Goal: Task Accomplishment & Management: Use online tool/utility

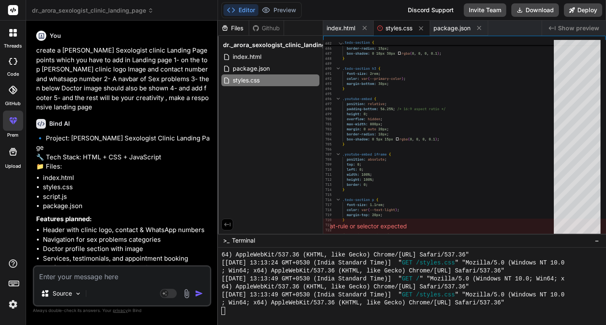
scroll to position [1615, 0]
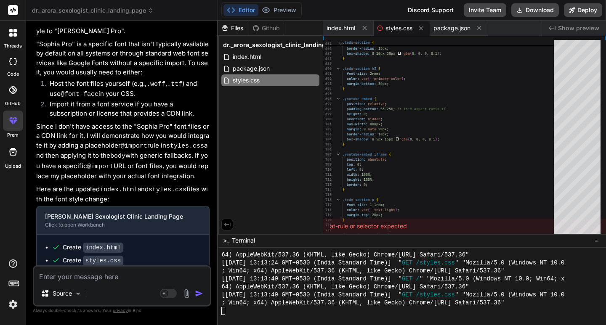
click at [106, 274] on textarea at bounding box center [122, 274] width 176 height 15
type textarea "n"
type textarea "x"
type textarea "no"
type textarea "x"
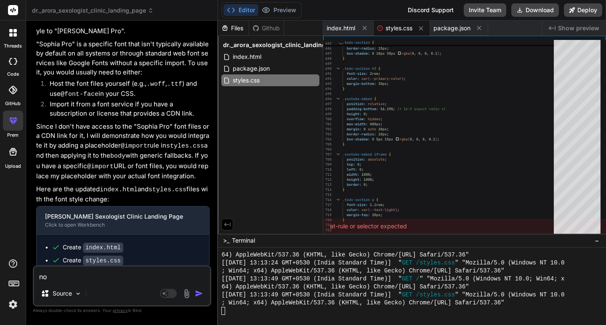
type textarea "now"
type textarea "x"
type textarea "now"
type textarea "x"
type textarea "now i"
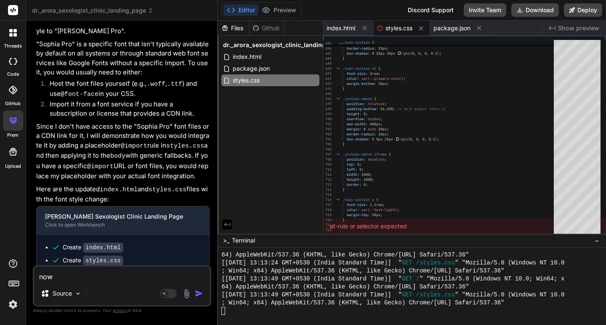
type textarea "x"
type textarea "now i"
type textarea "x"
type textarea "now i w"
type textarea "x"
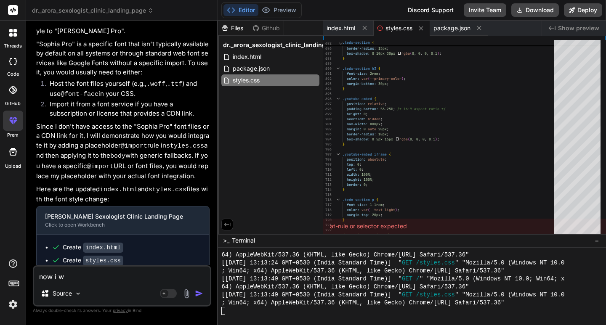
type textarea "now i wi"
type textarea "x"
type textarea "now i wil"
type textarea "x"
type textarea "now i will"
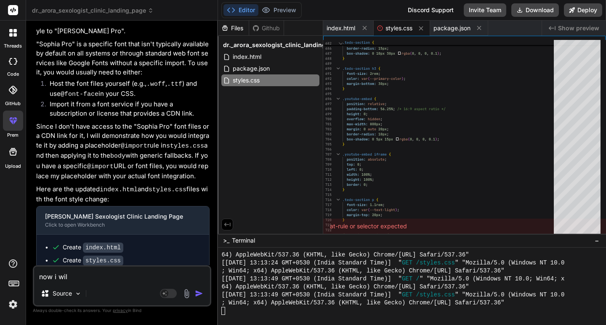
type textarea "x"
type textarea "now i will"
type textarea "x"
type textarea "now i will g"
type textarea "x"
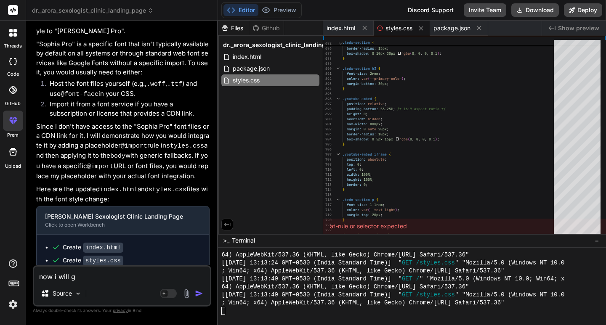
type textarea "now i will gi"
type textarea "x"
type textarea "now i will giv"
type textarea "x"
type textarea "now i will give"
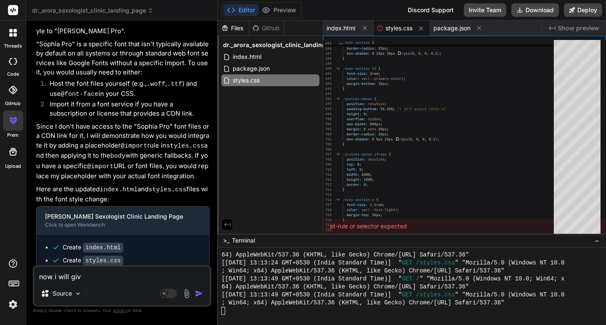
type textarea "x"
type textarea "now i will give"
type textarea "x"
type textarea "now i will give y"
type textarea "x"
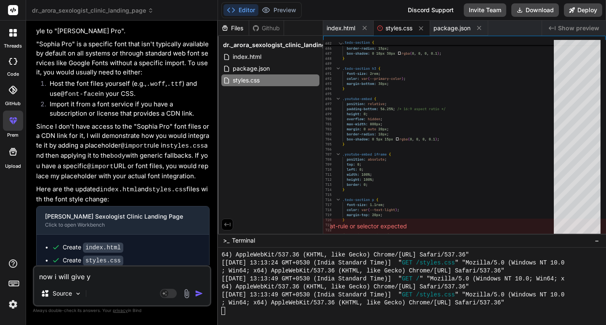
type textarea "now i will give yo"
type textarea "x"
type textarea "now i will give you"
type textarea "x"
type textarea "now i will give you"
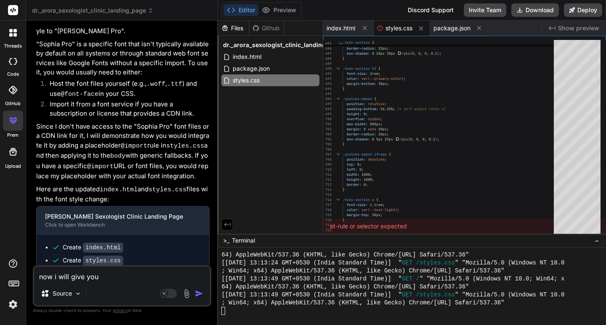
type textarea "x"
type textarea "now i will give you o"
type textarea "x"
type textarea "now i will give you on"
type textarea "x"
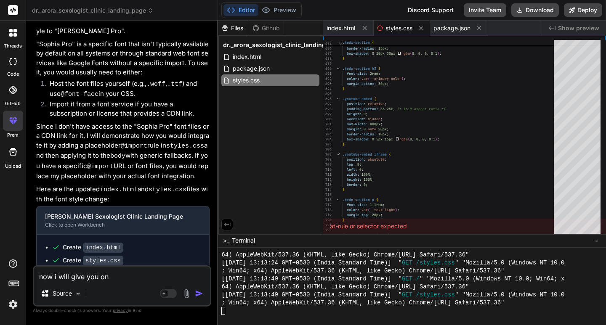
type textarea "now i will give you one"
type textarea "x"
type textarea "now i will give you one"
type textarea "x"
type textarea "now i will give you one s"
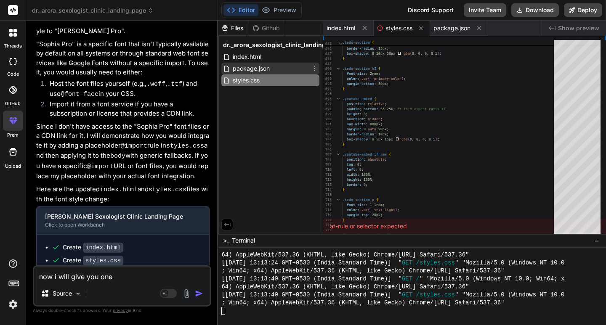
type textarea "x"
type textarea "now i will give you one sh"
type textarea "x"
type textarea "now i will give you one she"
type textarea "x"
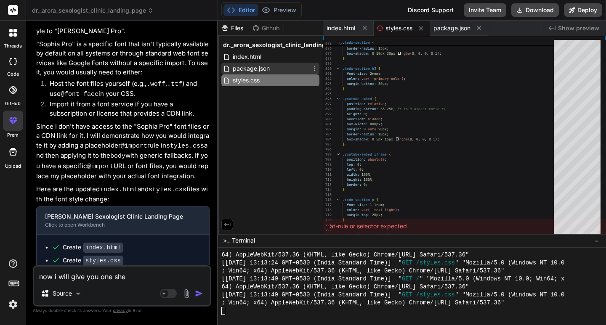
type textarea "now i will give you one shee"
type textarea "x"
type textarea "now i will give you one sheet"
type textarea "x"
type textarea "now i will give you one sheet"
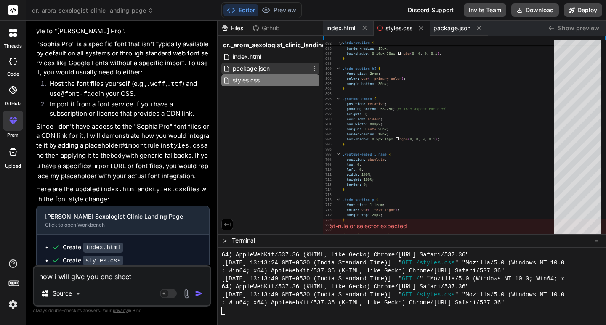
type textarea "x"
type textarea "now i will give you one sheet w"
type textarea "x"
type textarea "now i will give you one sheet wh"
type textarea "x"
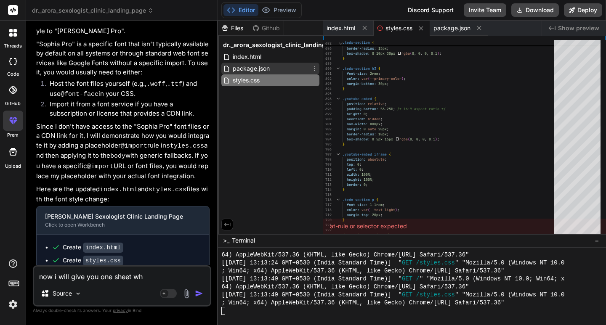
type textarea "now i will give you one sheet whe"
type textarea "x"
type textarea "now i will give you one sheet wher"
type textarea "x"
type textarea "now i will give you one sheet where"
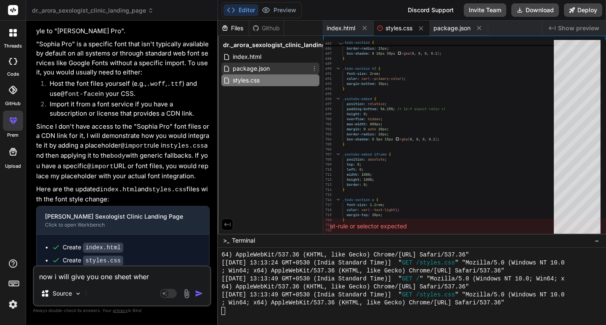
type textarea "x"
type textarea "now i will give you one sheet where"
type textarea "x"
type textarea "now i will give you one sheet where m"
type textarea "x"
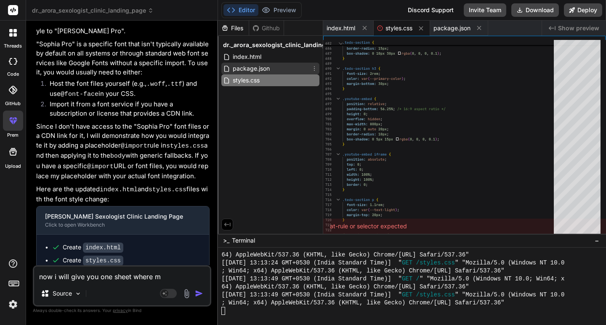
type textarea "now i will give you one sheet where ma"
type textarea "x"
type textarea "now i will give you one sheet where man"
type textarea "x"
type textarea "now i will give you one sheet where [PERSON_NAME]"
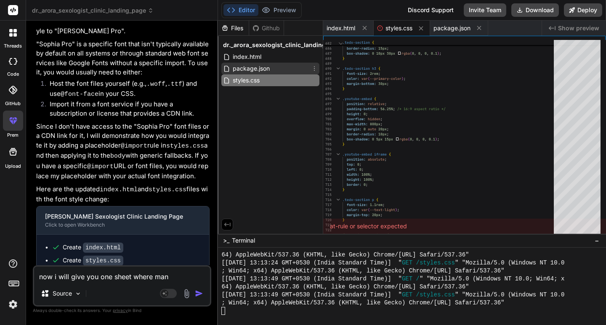
type textarea "x"
type textarea "now i will give you one sheet where manag"
type textarea "x"
type textarea "now i will give you one sheet where manage"
type textarea "x"
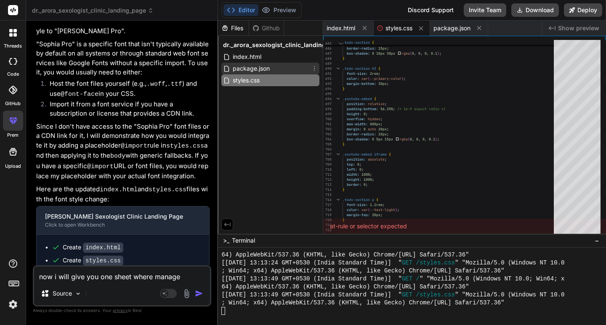
type textarea "now i will give you one sheet where managem"
type textarea "x"
type textarea "now i will give you one sheet where manageme"
type textarea "x"
type textarea "now i will give you one sheet where managemen"
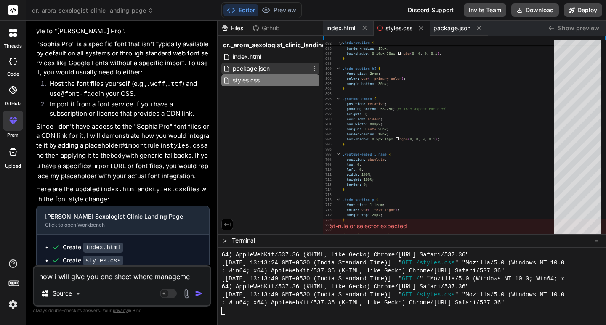
type textarea "x"
type textarea "now i will give you one sheet where management"
type textarea "x"
type textarea "now i will give you one sheet where management"
type textarea "x"
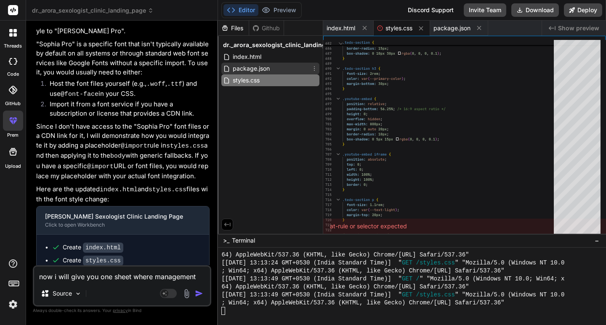
type textarea "now i will give you one sheet where management s"
type textarea "x"
type textarea "now i will give you one sheet where management se"
type textarea "x"
type textarea "now i will give you one sheet where management [PERSON_NAME]"
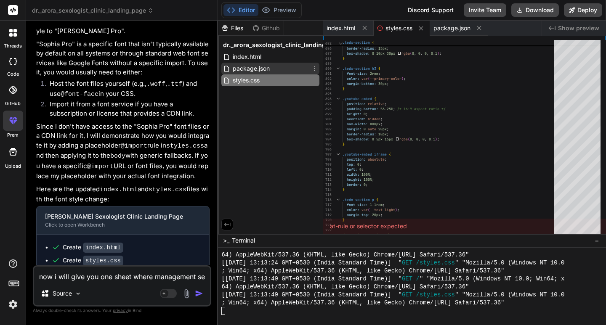
type textarea "x"
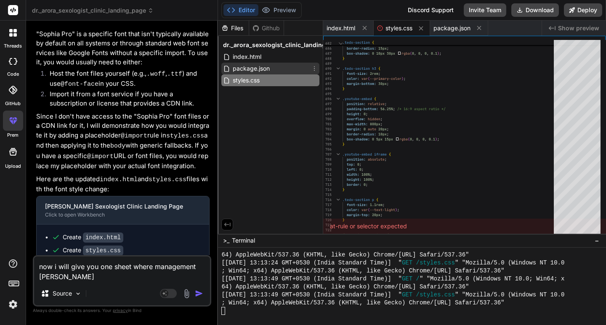
type textarea "now i will give you one sheet where management sent"
type textarea "x"
type textarea "now i will give you one sheet where management sent"
type textarea "x"
type textarea "now i will give you one sheet where management sent s"
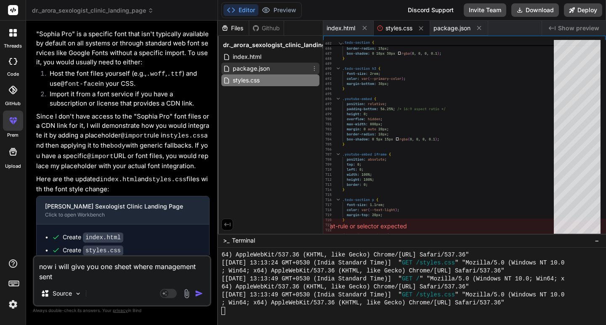
type textarea "x"
type textarea "now i will give you one sheet where management sent so"
type textarea "x"
type textarea "now i will give you one sheet where management sent som"
type textarea "x"
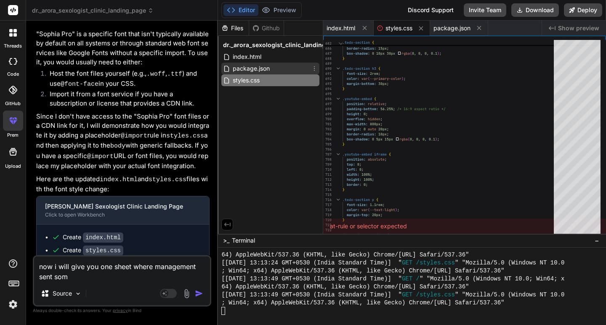
type textarea "now i will give you one sheet where management sent some"
type textarea "x"
type textarea "now i will give you one sheet where management sent some"
type textarea "x"
type textarea "now i will give you one sheet where management sent some c"
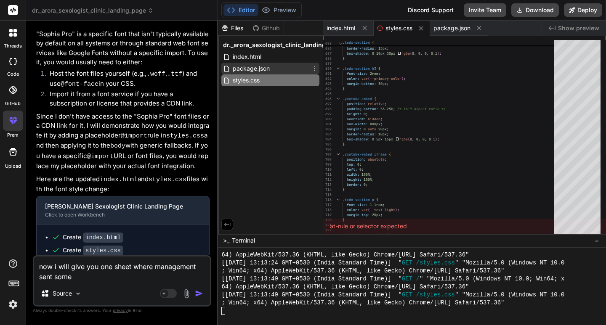
type textarea "x"
type textarea "now i will give you one sheet where management sent some ch"
type textarea "x"
type textarea "now i will give you one sheet where management sent some cha"
type textarea "x"
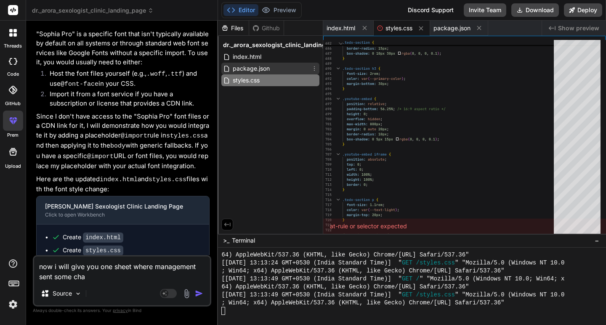
type textarea "now i will give you one sheet where management sent some chan"
type textarea "x"
type textarea "now i will give you one sheet where management sent some [PERSON_NAME]"
type textarea "x"
type textarea "now i will give you one sheet where management sent some change"
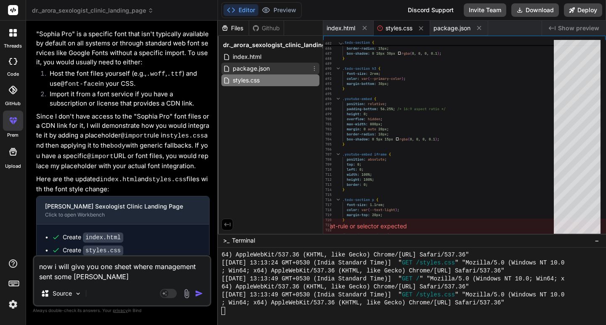
type textarea "x"
type textarea "now i will give you one sheet where management sent some changes"
type textarea "x"
type textarea "now i will give you one sheet where management sent some changes"
type textarea "x"
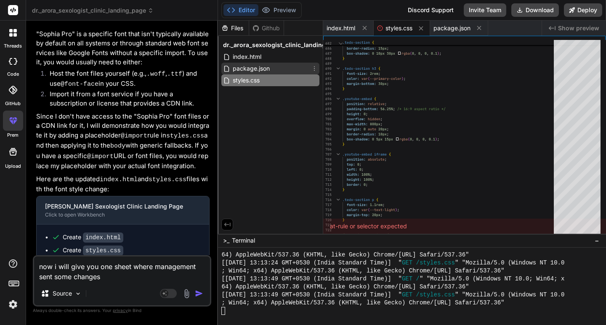
type textarea "now i will give you one sheet where management sent some changes w"
type textarea "x"
type textarea "now i will give you one sheet where management sent some changes wh"
type textarea "x"
type textarea "now i will give you one sheet where management sent some changes whi"
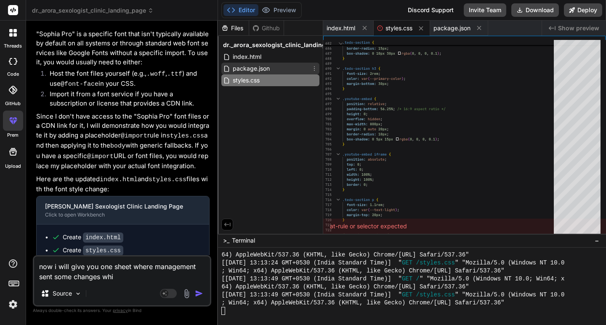
type textarea "x"
type textarea "now i will give you one sheet where management sent some changes whic"
type textarea "x"
type textarea "now i will give you one sheet where management sent some changes which"
type textarea "x"
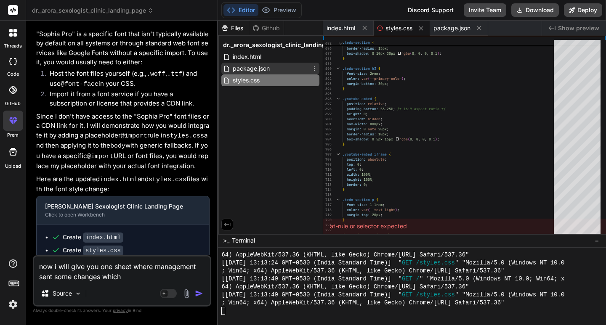
type textarea "now i will give you one sheet where management sent some changes which"
type textarea "x"
type textarea "now i will give you one sheet where management sent some changes which i"
type textarea "x"
type textarea "now i will give you one sheet where management sent some changes which i"
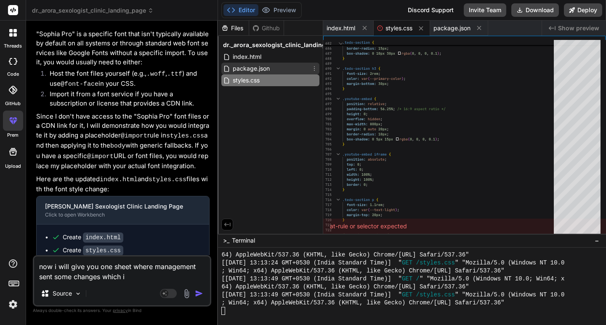
type textarea "x"
type textarea "now i will give you one sheet where management sent some changes which i h"
type textarea "x"
type textarea "now i will give you one sheet where management sent some changes which i ha"
type textarea "x"
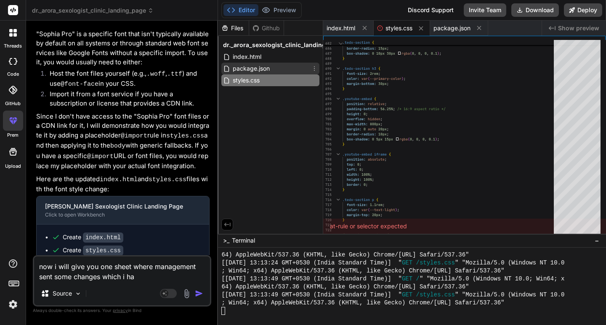
type textarea "now i will give you one sheet where management sent some changes which i hav"
type textarea "x"
type textarea "now i will give you one sheet where management sent some changes which i have"
type textarea "x"
type textarea "now i will give you one sheet where management sent some changes which i have"
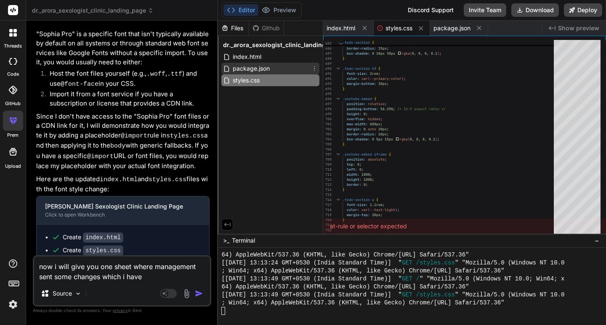
type textarea "x"
type textarea "now i will give you one sheet where management sent some changes which i have t"
type textarea "x"
type textarea "now i will give you one sheet where management sent some changes which i have to"
type textarea "x"
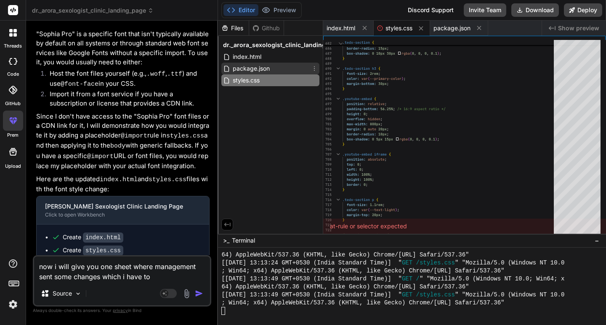
type textarea "now i will give you one sheet where management sent some changes which i have to"
type textarea "x"
type textarea "now i will give you one sheet where management sent some changes which i have to"
type textarea "x"
type textarea "now i will give you one sheet where management sent some changes which i have t"
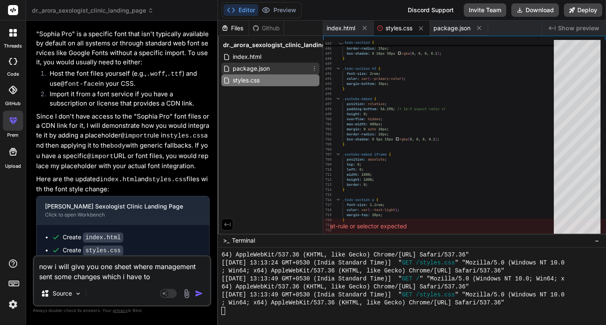
type textarea "x"
type textarea "now i will give you one sheet where management sent some changes which i have"
type textarea "x"
type textarea "now i will give you one sheet where management sent some changes which i have"
type textarea "x"
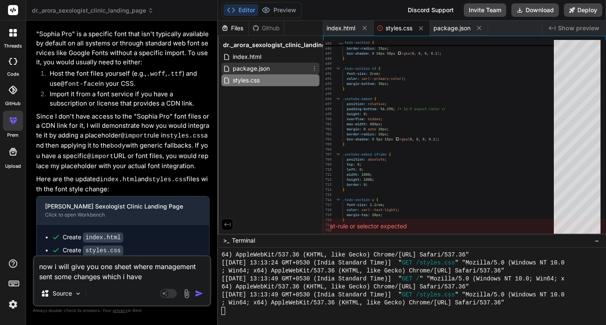
type textarea "now i will give you one sheet where management sent some changes which i hav"
type textarea "x"
type textarea "now i will give you one sheet where management sent some changes which i ha"
type textarea "x"
type textarea "now i will give you one sheet where management sent some changes which i h"
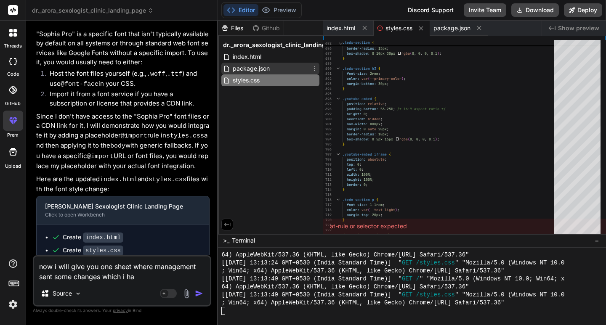
type textarea "x"
type textarea "now i will give you one sheet where management sent some changes which i"
type textarea "x"
type textarea "now i will give you one sheet where management sent some changes which i"
type textarea "x"
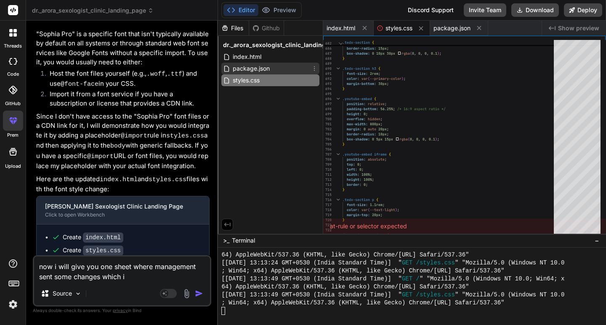
type textarea "now i will give you one sheet where management sent some changes which"
type textarea "x"
type textarea "now i will give you one sheet where management sent some changes which"
type textarea "x"
type textarea "now i will give you one sheet where management sent some changes whic"
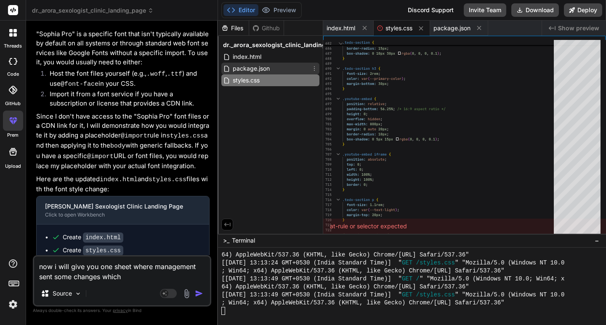
type textarea "x"
type textarea "now i will give you one sheet where management sent some changes whi"
type textarea "x"
type textarea "now i will give you one sheet where management sent some changes wh"
type textarea "x"
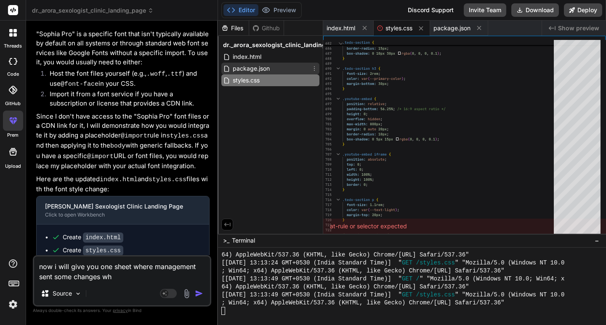
type textarea "now i will give you one sheet where management sent some changes w"
type textarea "x"
type textarea "now i will give you one sheet where management sent some changes"
type textarea "x"
type textarea "now i will give you one sheet where management sent some changes s"
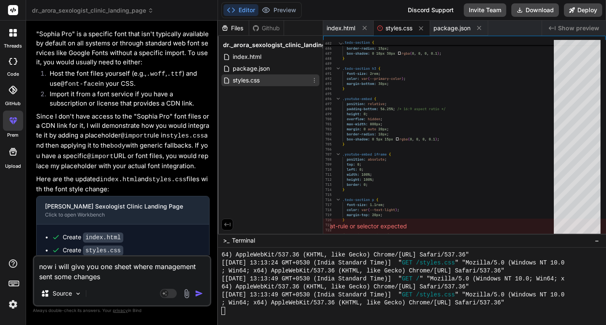
type textarea "x"
type textarea "now i will give you one sheet where management sent some changes so"
type textarea "x"
type textarea "now i will give you one sheet where management sent some changes so"
type textarea "x"
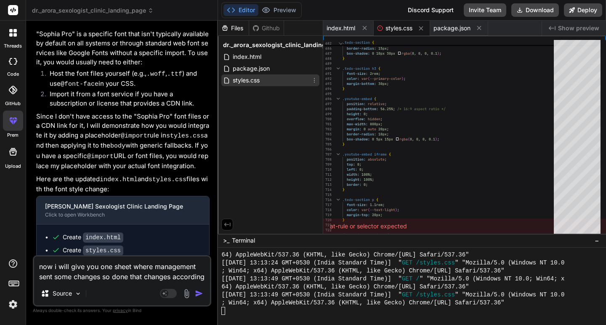
scroll to position [2174, 0]
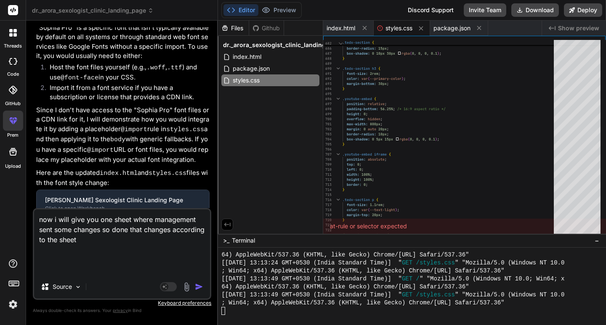
click at [81, 269] on textarea "now i will give you one sheet where management sent some changes so done that c…" at bounding box center [122, 243] width 176 height 66
paste textarea "Loremip 4 5. Dolo Sitamet Consecte: Adipisc Eli’s Doeius & Temporin Utlabo * Et…"
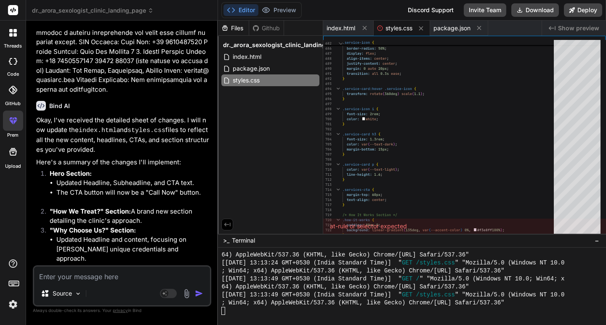
scroll to position [2930, 0]
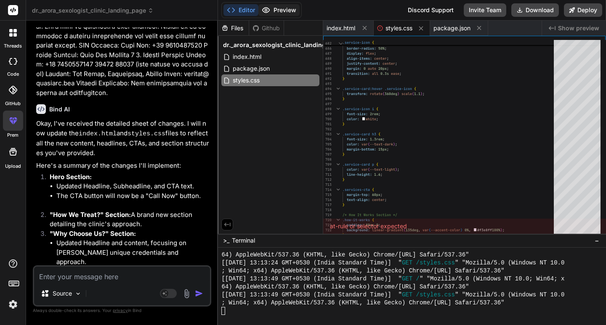
click at [287, 12] on button "Preview" at bounding box center [278, 10] width 41 height 12
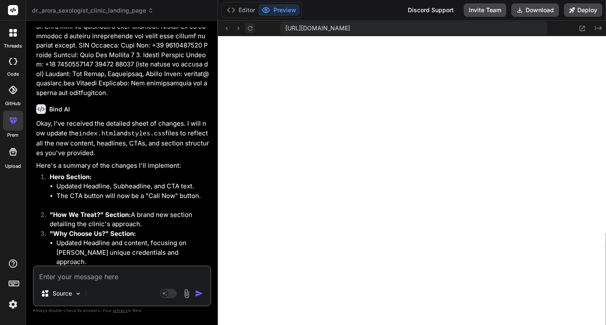
click at [251, 28] on icon at bounding box center [250, 28] width 7 height 7
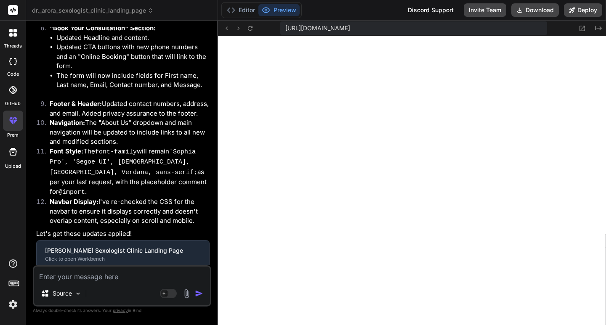
scroll to position [3309, 0]
click at [578, 27] on button at bounding box center [582, 28] width 10 height 10
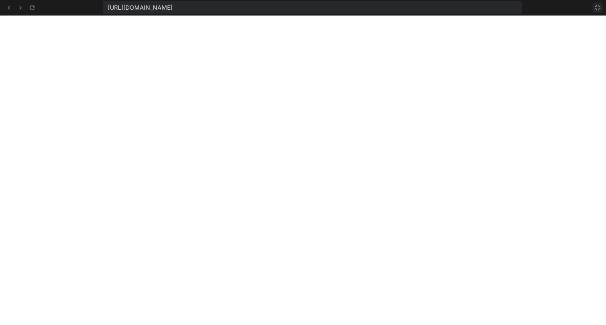
click at [601, 7] on button at bounding box center [598, 8] width 10 height 10
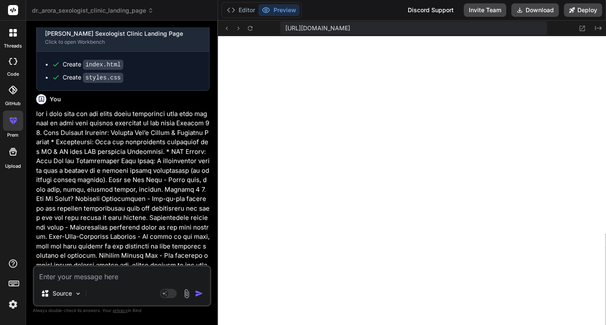
scroll to position [2298, 0]
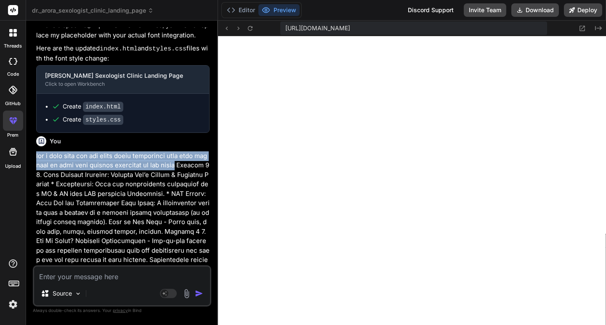
drag, startPoint x: 37, startPoint y: 147, endPoint x: 210, endPoint y: 157, distance: 172.5
drag, startPoint x: 48, startPoint y: 146, endPoint x: 210, endPoint y: 159, distance: 162.6
click at [210, 159] on div "You create a [PERSON_NAME] Sexologist clinic Landing Page points which you have…" at bounding box center [123, 146] width 177 height 238
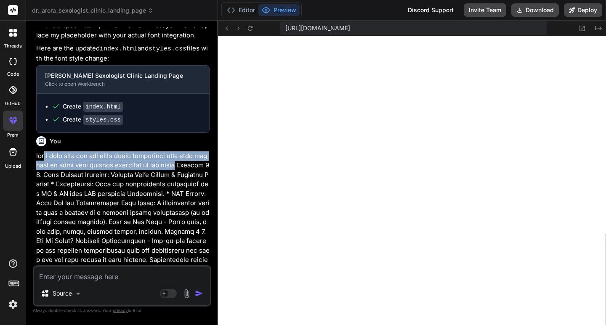
copy p "i will give you one sheet where management sent some changes so done that chang…"
click at [580, 27] on icon at bounding box center [582, 28] width 5 height 5
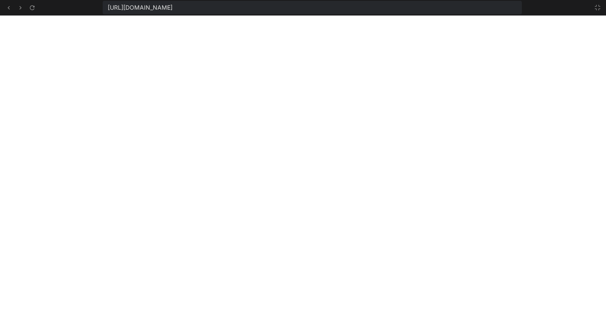
scroll to position [1743, 0]
click at [601, 5] on button at bounding box center [598, 8] width 10 height 10
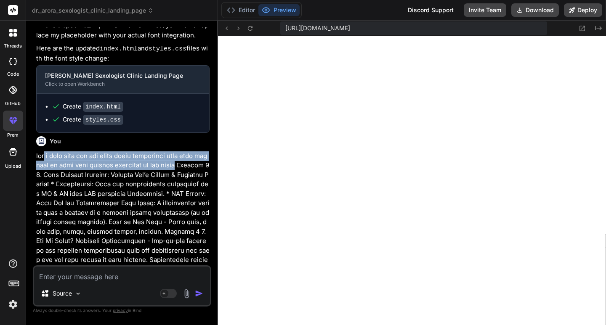
scroll to position [1775, 0]
click at [239, 13] on button "Editor" at bounding box center [240, 10] width 35 height 12
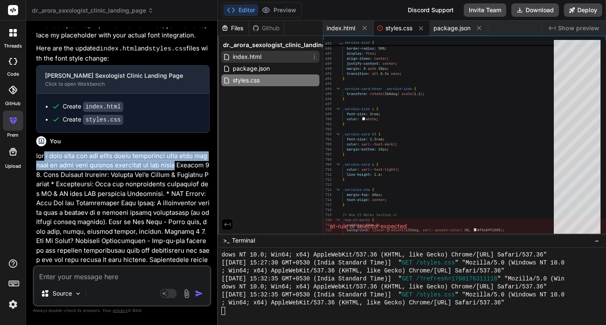
click at [268, 53] on div "index.html" at bounding box center [270, 57] width 98 height 12
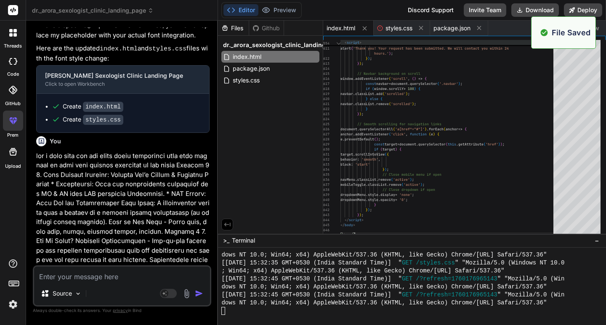
scroll to position [1823, 0]
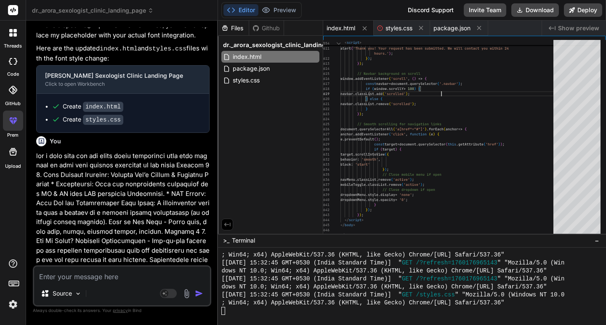
click at [587, 27] on span "Show preview" at bounding box center [578, 28] width 41 height 8
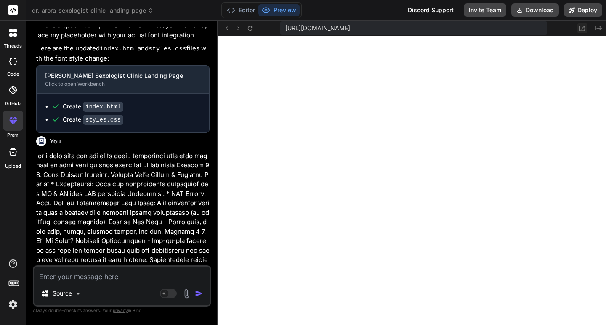
click at [583, 28] on icon at bounding box center [582, 28] width 7 height 7
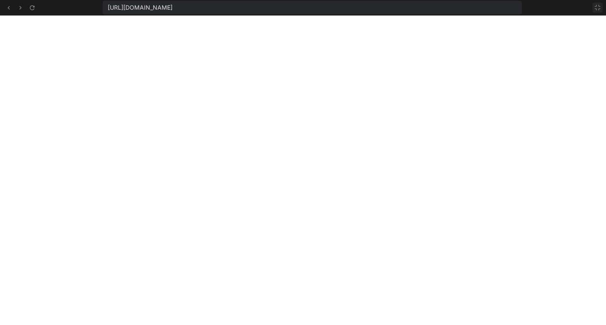
click at [600, 9] on icon at bounding box center [597, 7] width 7 height 7
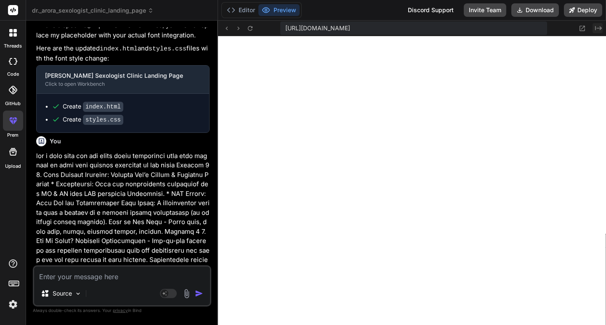
scroll to position [1887, 0]
click at [251, 9] on button "Editor" at bounding box center [240, 10] width 35 height 12
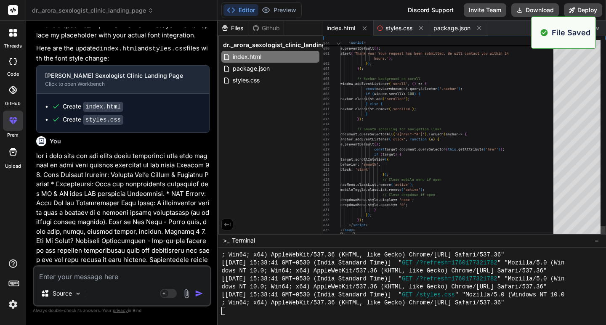
scroll to position [1935, 0]
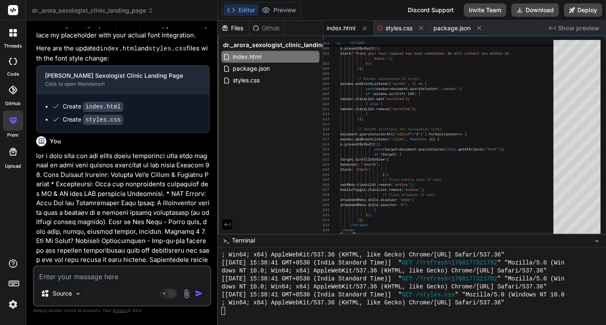
click at [512, 34] on div "index.html styles.css package.json" at bounding box center [432, 28] width 218 height 15
click at [571, 31] on span "Show preview" at bounding box center [578, 28] width 41 height 8
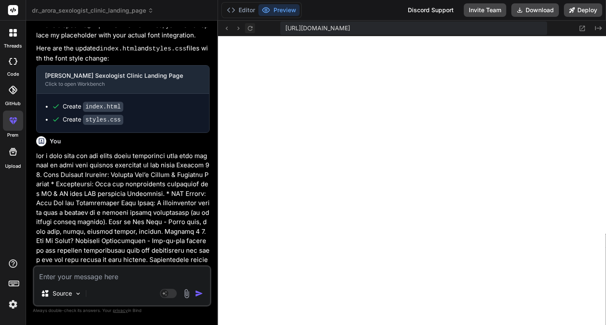
click at [253, 27] on icon at bounding box center [250, 28] width 5 height 5
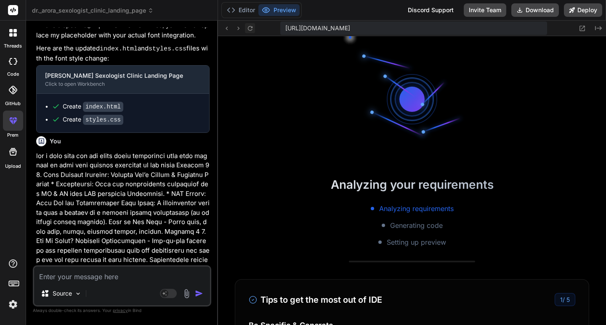
scroll to position [1983, 0]
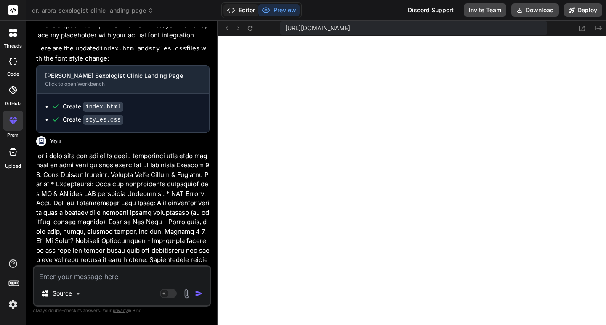
click at [243, 11] on button "Editor" at bounding box center [240, 10] width 35 height 12
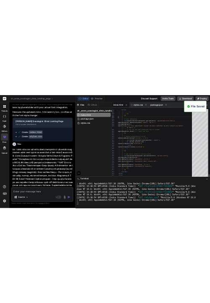
scroll to position [2031, 0]
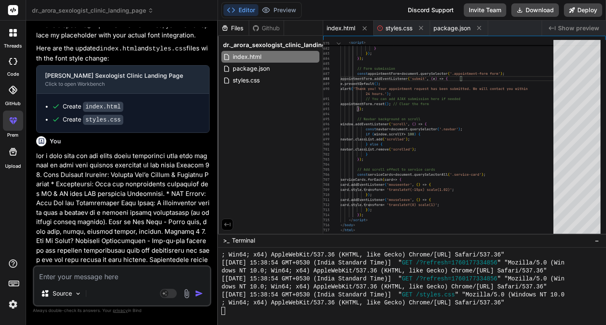
click at [566, 30] on span "Show preview" at bounding box center [578, 28] width 41 height 8
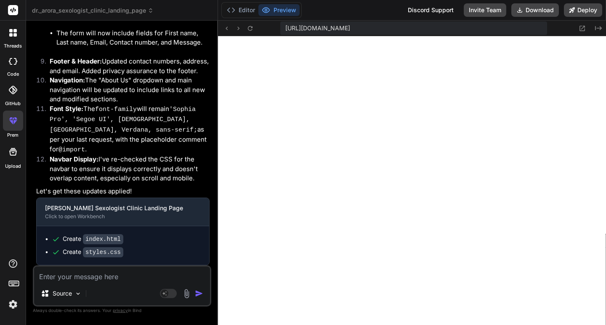
scroll to position [2298, 0]
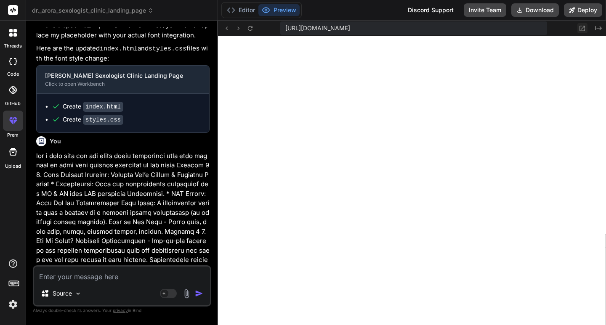
click at [585, 26] on icon at bounding box center [582, 28] width 5 height 5
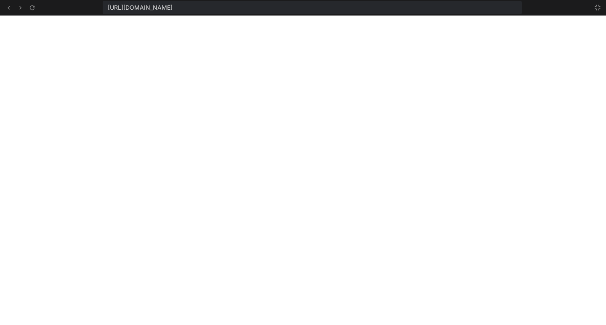
scroll to position [2063, 0]
click at [599, 6] on icon at bounding box center [597, 7] width 5 height 5
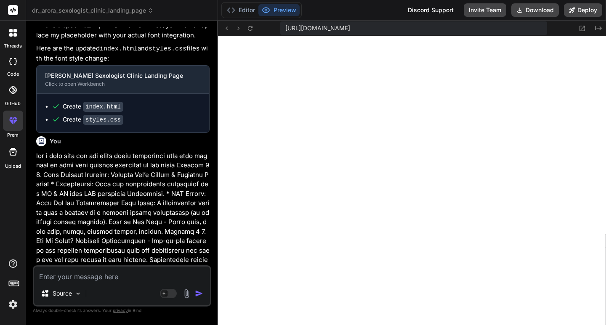
scroll to position [2095, 0]
click at [584, 29] on icon at bounding box center [582, 28] width 7 height 7
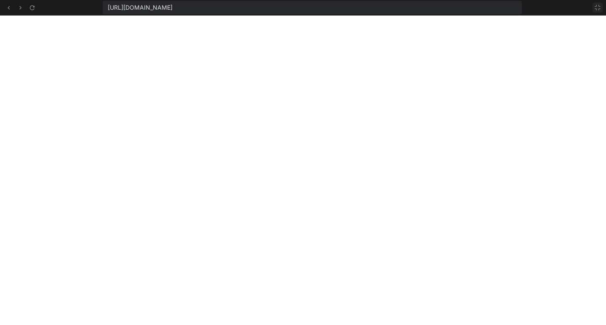
click at [599, 6] on icon at bounding box center [597, 7] width 5 height 5
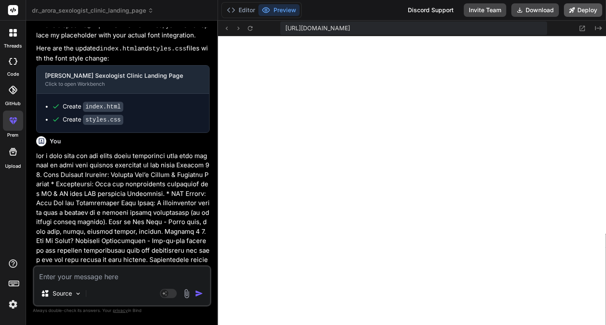
scroll to position [2159, 0]
click at [242, 5] on button "Editor" at bounding box center [240, 10] width 35 height 12
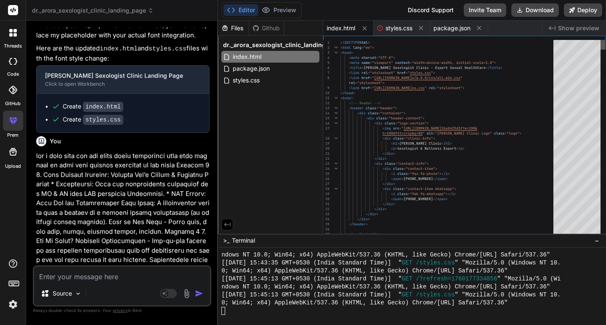
click at [601, 40] on div at bounding box center [603, 45] width 5 height 10
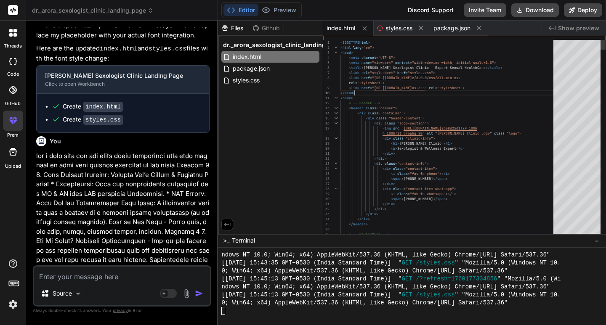
drag, startPoint x: 490, startPoint y: 88, endPoint x: 435, endPoint y: 86, distance: 55.2
click at [286, 8] on button "Preview" at bounding box center [278, 10] width 41 height 12
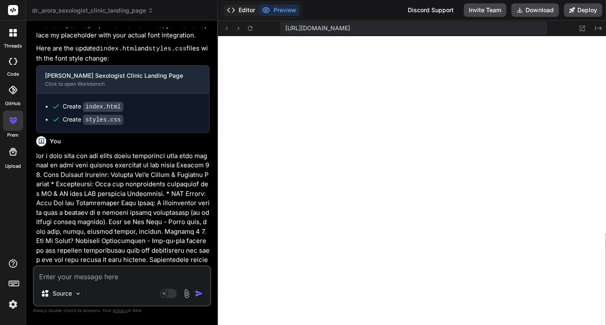
click at [245, 6] on button "Editor" at bounding box center [240, 10] width 35 height 12
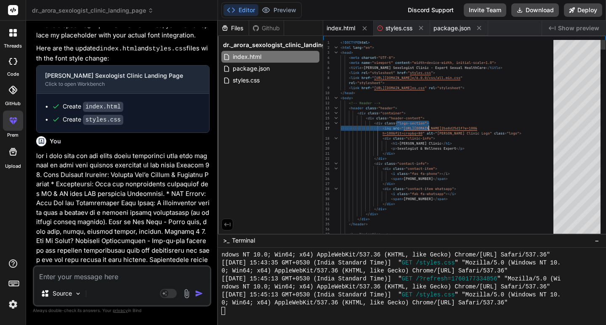
drag, startPoint x: 397, startPoint y: 122, endPoint x: 429, endPoint y: 126, distance: 32.2
drag, startPoint x: 422, startPoint y: 124, endPoint x: 399, endPoint y: 125, distance: 23.6
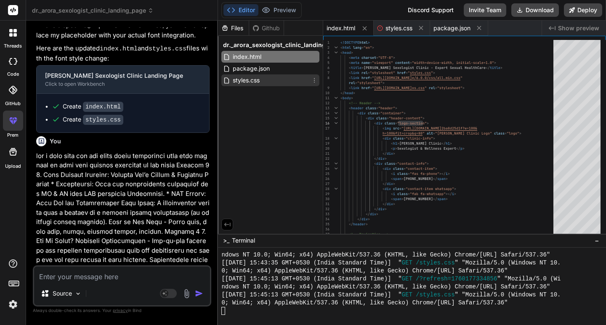
click at [269, 82] on div "styles.css" at bounding box center [270, 80] width 98 height 12
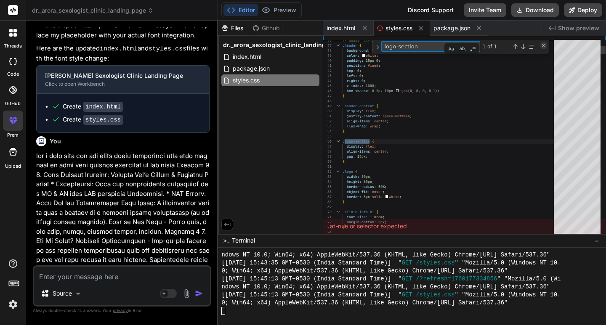
click at [545, 44] on div "Close (Escape)" at bounding box center [543, 45] width 7 height 7
click at [392, 29] on span "styles.css" at bounding box center [399, 28] width 27 height 8
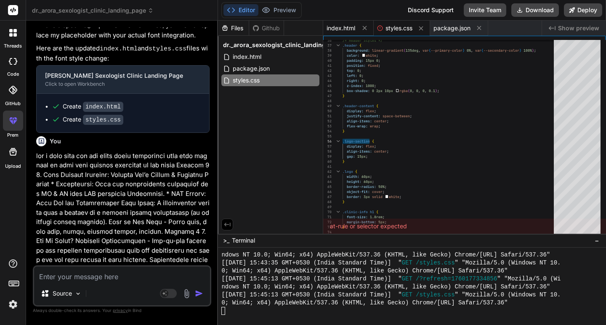
click at [348, 32] on div "index.html" at bounding box center [348, 28] width 51 height 15
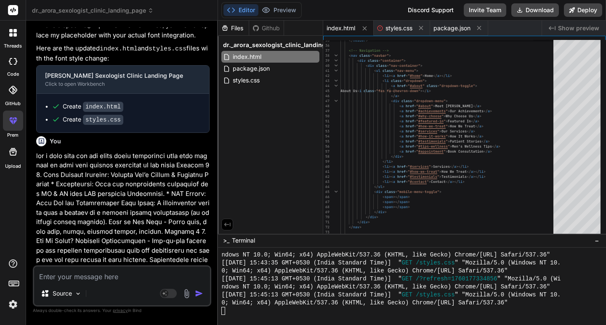
click at [576, 27] on span "Show preview" at bounding box center [578, 28] width 41 height 8
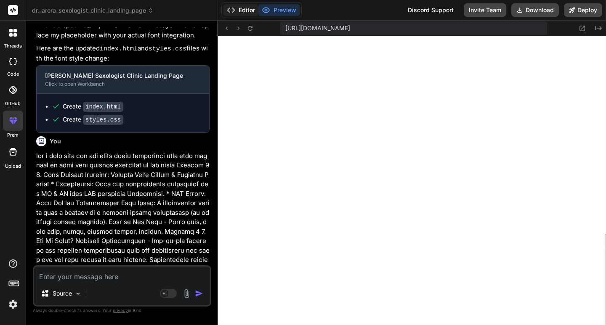
click at [242, 14] on button "Editor" at bounding box center [240, 10] width 35 height 12
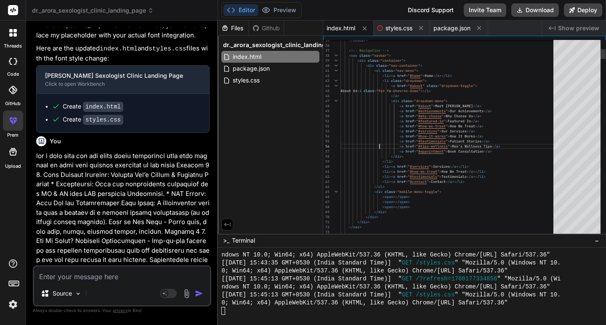
click at [347, 29] on span "index.html" at bounding box center [341, 28] width 29 height 8
click at [590, 26] on span "Show preview" at bounding box center [578, 28] width 41 height 8
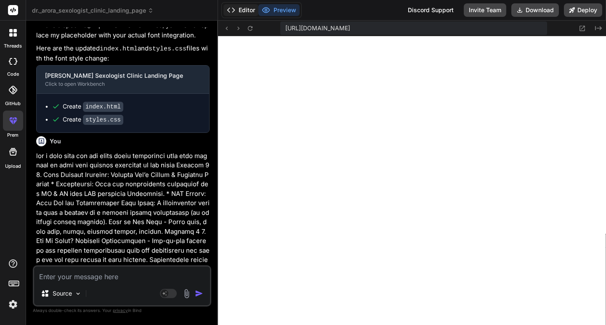
click at [238, 9] on button "Editor" at bounding box center [240, 10] width 35 height 12
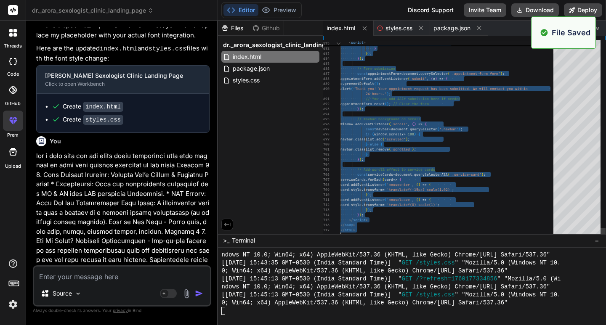
scroll to position [2191, 0]
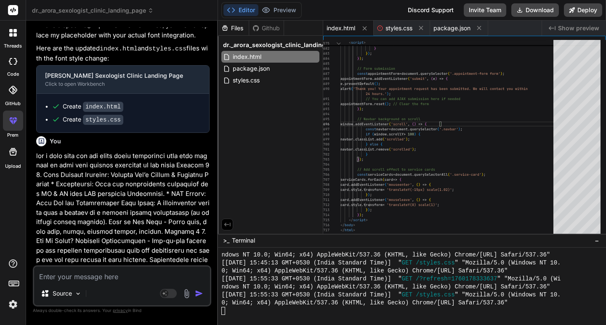
click at [571, 23] on div "Created with Pixso. Show preview" at bounding box center [574, 28] width 64 height 15
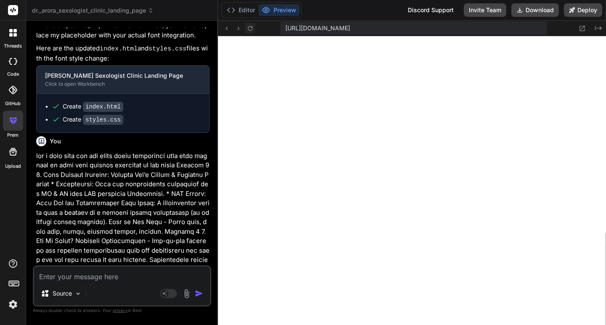
click at [253, 28] on icon at bounding box center [250, 28] width 7 height 7
click at [585, 29] on icon at bounding box center [582, 28] width 7 height 7
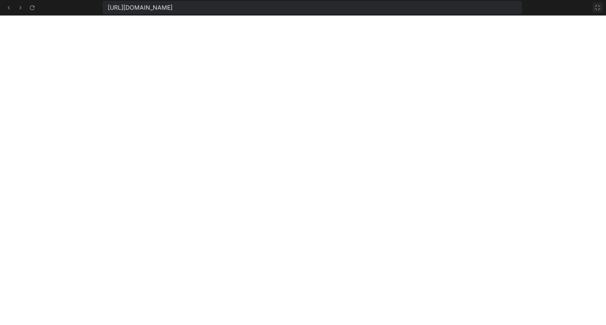
click at [598, 8] on icon at bounding box center [597, 7] width 7 height 7
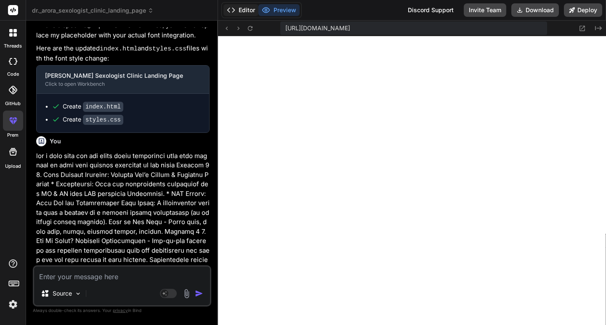
click at [244, 13] on button "Editor" at bounding box center [240, 10] width 35 height 12
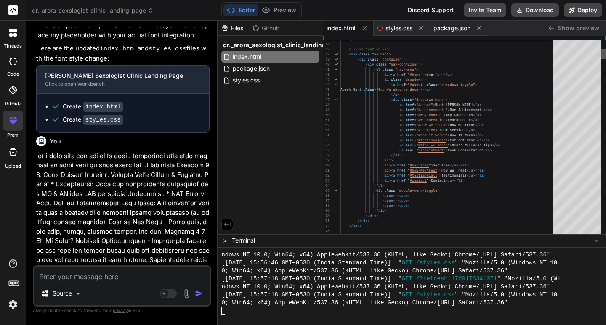
click at [606, 52] on div at bounding box center [603, 54] width 5 height 10
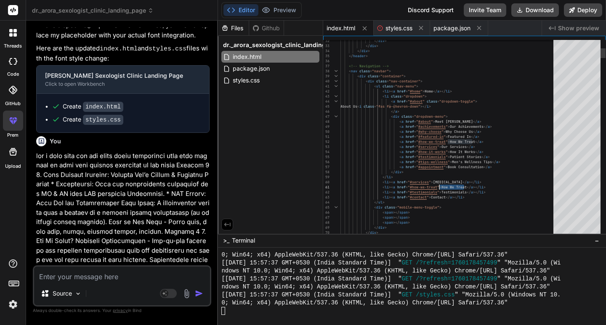
drag, startPoint x: 465, startPoint y: 187, endPoint x: 439, endPoint y: 187, distance: 25.7
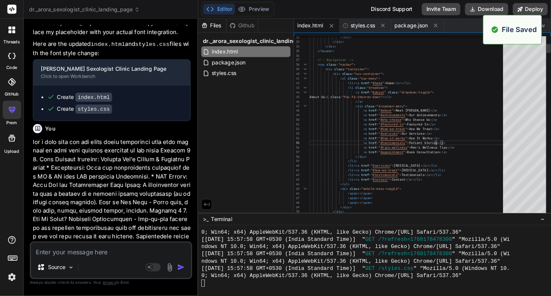
scroll to position [2399, 0]
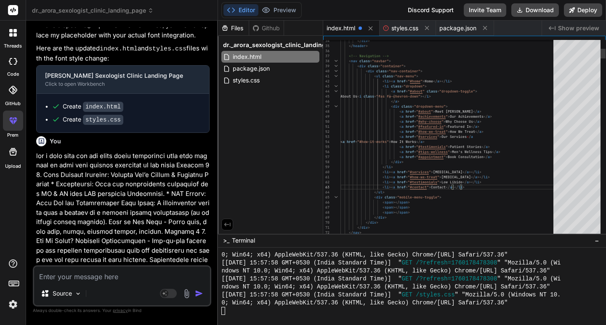
drag, startPoint x: 504, startPoint y: 186, endPoint x: 422, endPoint y: 186, distance: 81.7
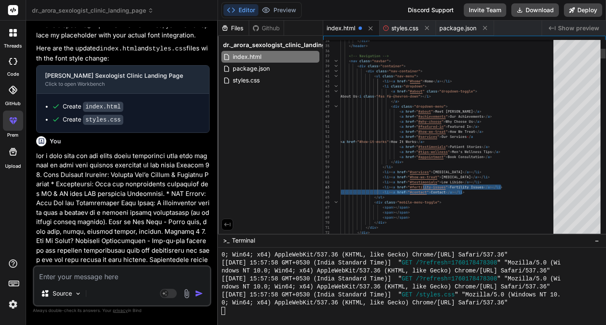
drag, startPoint x: 506, startPoint y: 186, endPoint x: 396, endPoint y: 182, distance: 109.9
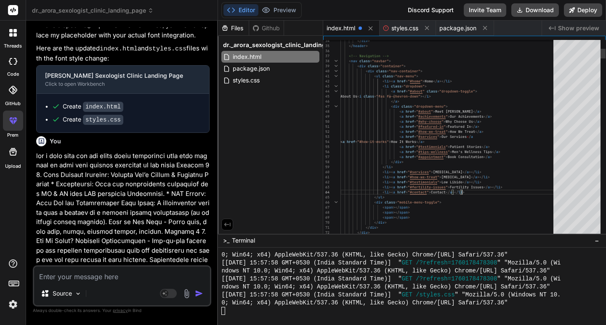
click at [499, 184] on div "< li >< a href = " #testimonials " > Low Libido </ a ></ li >" at bounding box center [449, 182] width 218 height 5
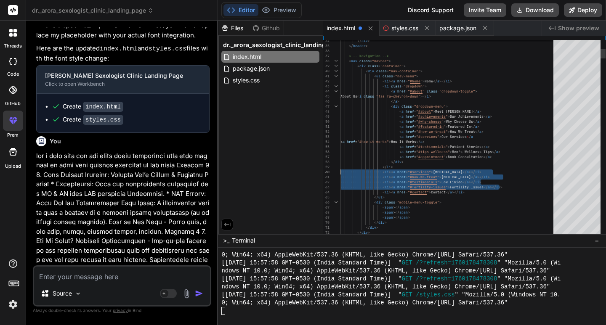
drag, startPoint x: 507, startPoint y: 184, endPoint x: 330, endPoint y: 167, distance: 178.1
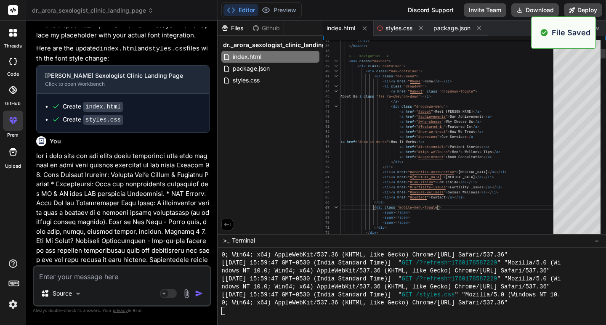
scroll to position [2447, 0]
click at [597, 29] on span "Show preview" at bounding box center [578, 28] width 41 height 8
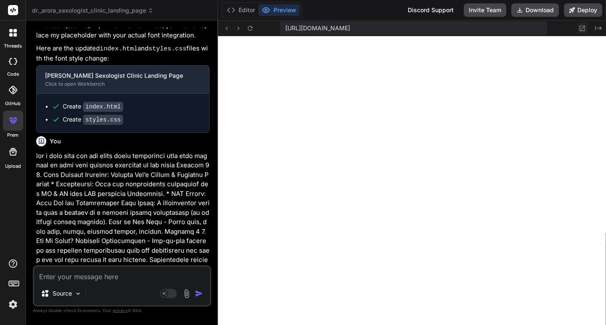
click at [583, 29] on icon at bounding box center [582, 28] width 7 height 7
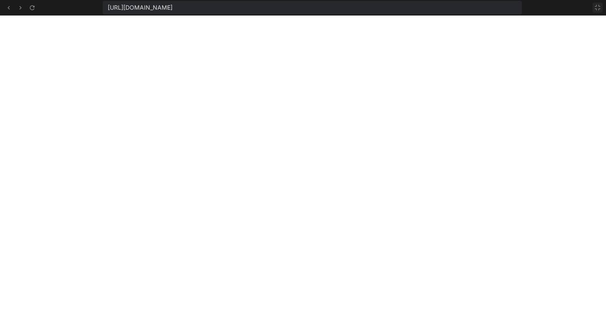
click at [596, 9] on icon at bounding box center [597, 7] width 5 height 5
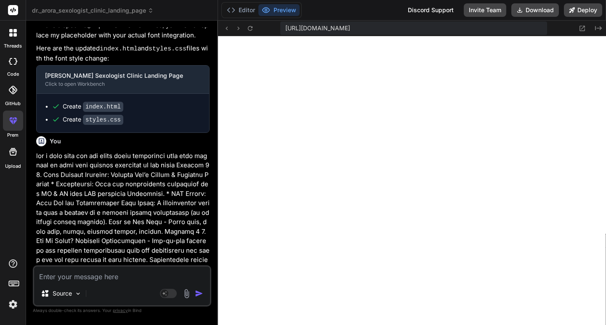
scroll to position [2511, 0]
click at [236, 8] on button "Editor" at bounding box center [240, 10] width 35 height 12
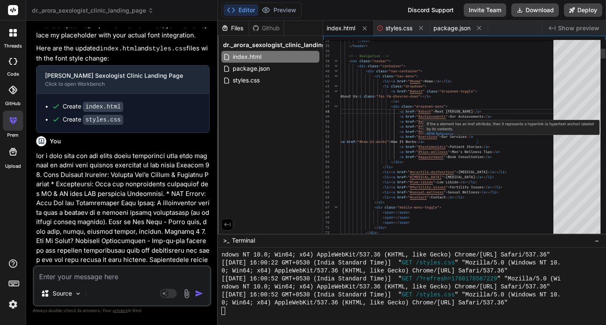
click at [477, 136] on div "< a href = " #services " > Our Services < / a" at bounding box center [449, 136] width 218 height 5
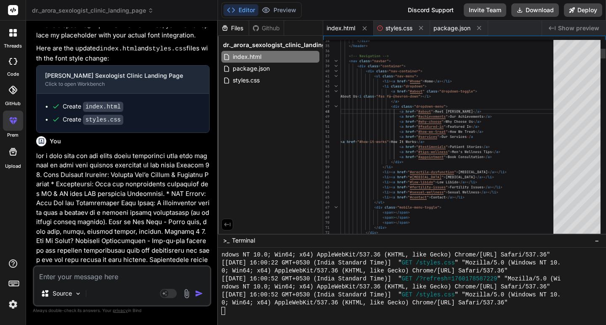
click at [474, 137] on div "< a href = " #services " > Our Services < / a" at bounding box center [449, 136] width 218 height 5
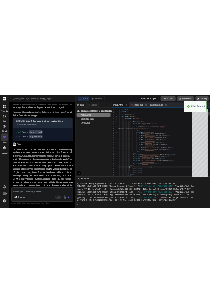
scroll to position [2559, 0]
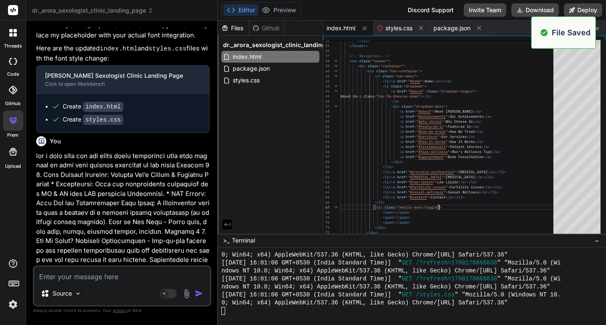
click at [597, 25] on span "Show preview" at bounding box center [578, 28] width 41 height 8
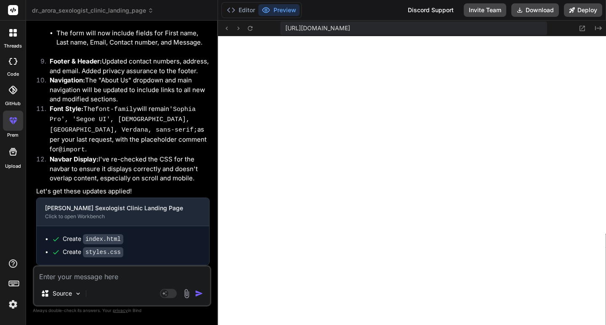
scroll to position [2298, 0]
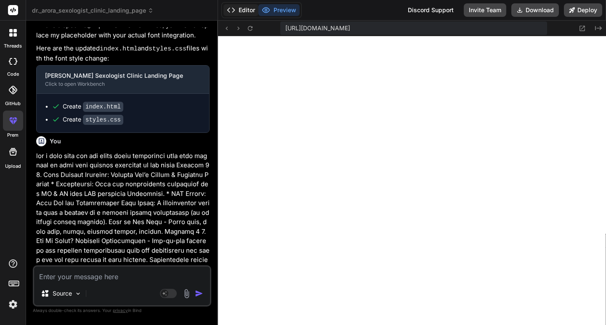
click at [244, 11] on button "Editor" at bounding box center [240, 10] width 35 height 12
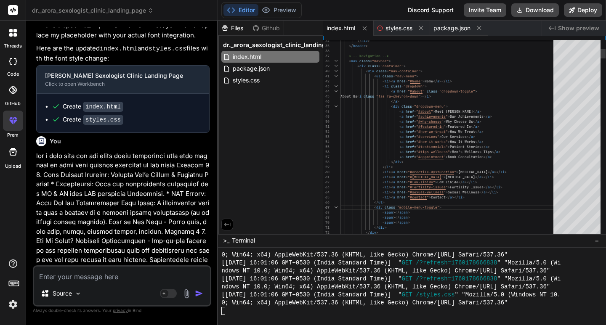
scroll to position [21, 0]
drag, startPoint x: 468, startPoint y: 199, endPoint x: 415, endPoint y: 194, distance: 53.2
drag, startPoint x: 380, startPoint y: 196, endPoint x: 466, endPoint y: 194, distance: 86.3
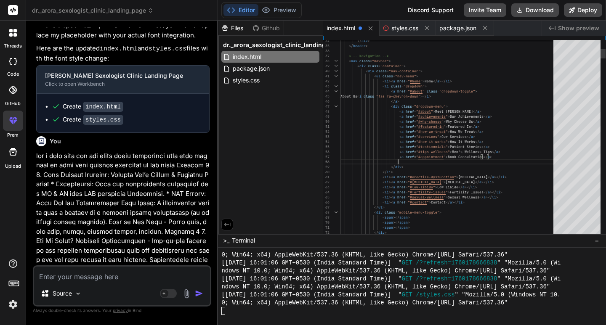
scroll to position [36, 0]
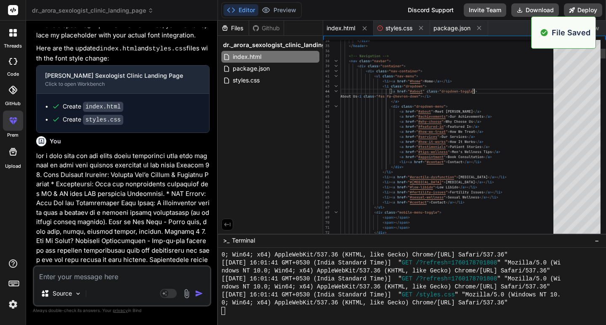
scroll to position [2607, 0]
click at [599, 28] on div "Created with Pixso. Show preview" at bounding box center [574, 28] width 64 height 15
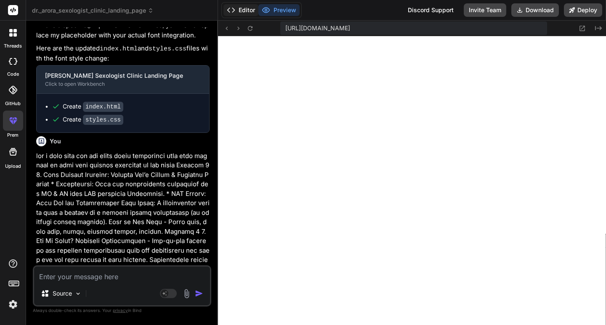
click at [242, 12] on button "Editor" at bounding box center [240, 10] width 35 height 12
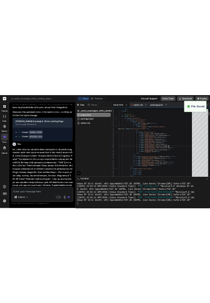
scroll to position [2655, 0]
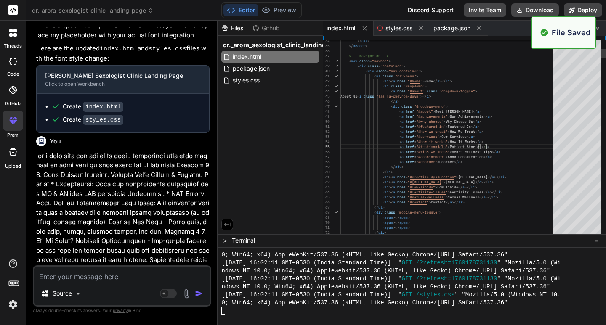
click at [598, 25] on span "Show preview" at bounding box center [578, 28] width 41 height 8
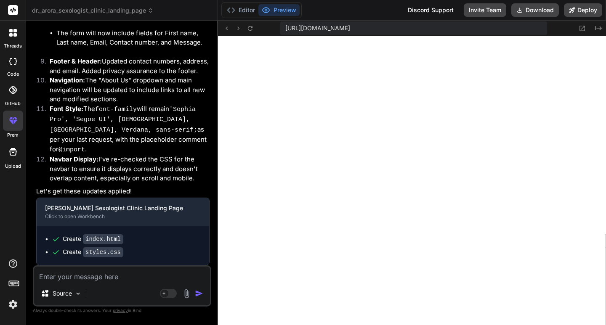
scroll to position [2298, 0]
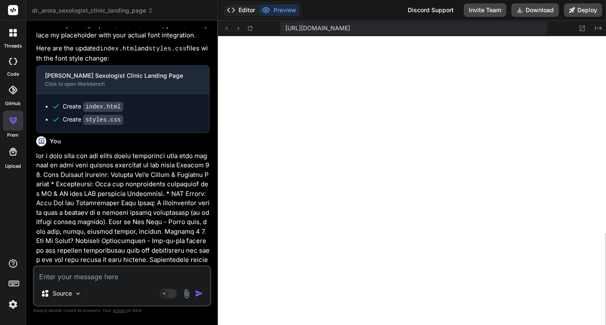
click at [244, 5] on button "Editor" at bounding box center [240, 10] width 35 height 12
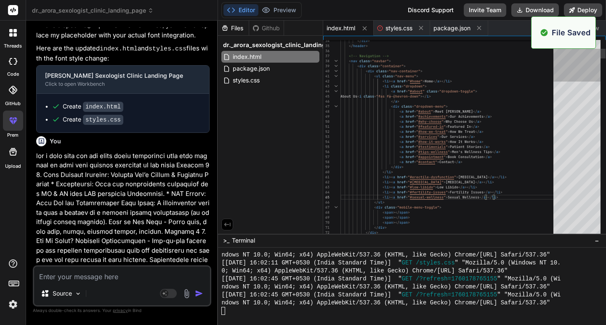
scroll to position [2703, 0]
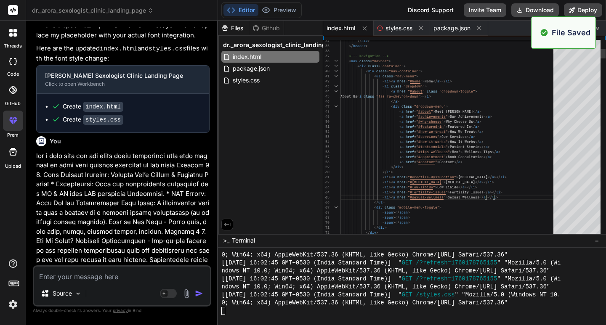
click at [602, 27] on div "Created with Pixso. Show preview" at bounding box center [574, 28] width 64 height 15
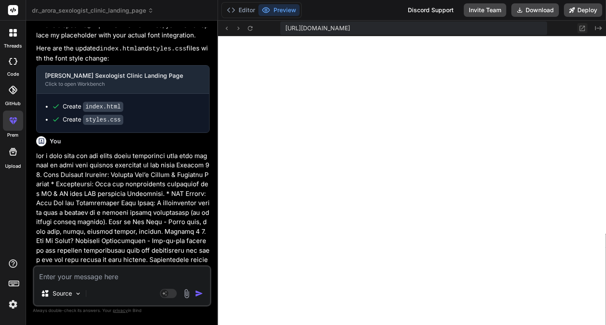
click at [581, 27] on icon at bounding box center [582, 28] width 7 height 7
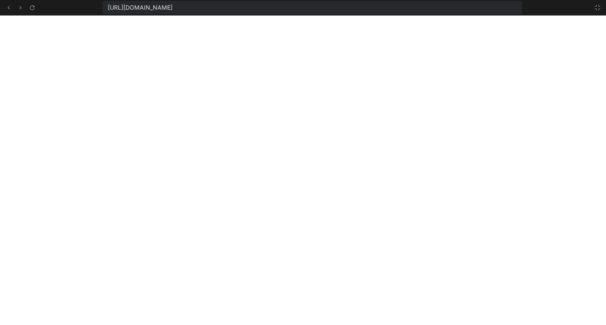
scroll to position [2735, 0]
click at [597, 10] on icon at bounding box center [597, 7] width 7 height 7
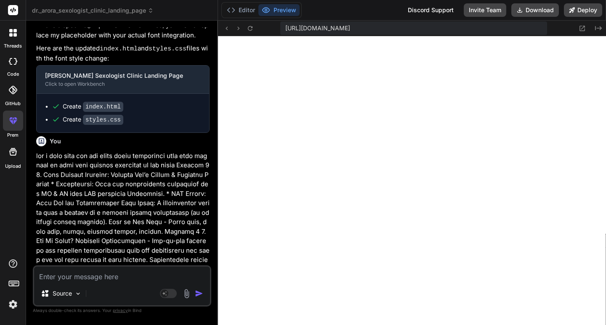
scroll to position [2767, 0]
click at [242, 14] on button "Editor" at bounding box center [240, 10] width 35 height 12
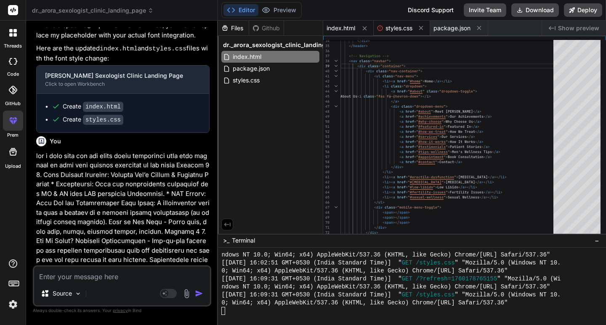
click at [397, 30] on span "styles.css" at bounding box center [399, 28] width 27 height 8
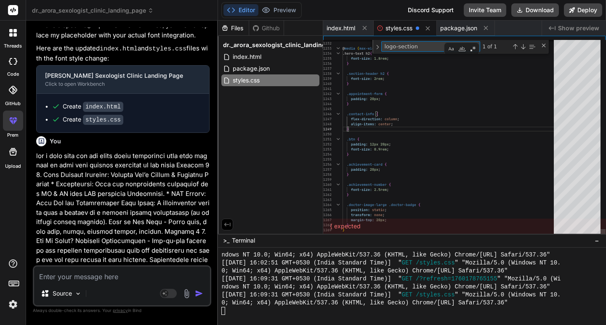
paste textarea "#ce193b"
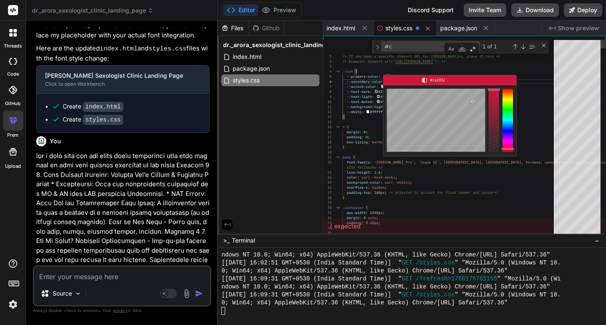
click at [394, 77] on div "#ca193c" at bounding box center [434, 80] width 102 height 10
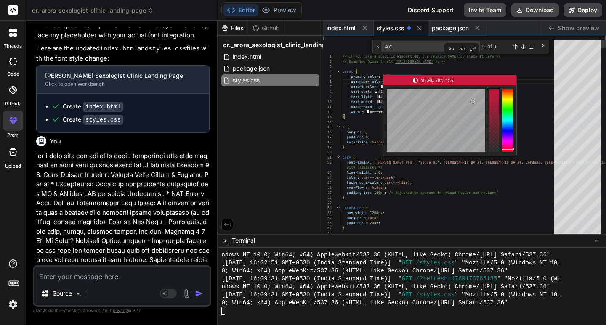
click at [394, 77] on div "hsl(348, 78%, 45%)" at bounding box center [434, 80] width 102 height 10
click at [396, 76] on div "#ca193c" at bounding box center [434, 80] width 102 height 10
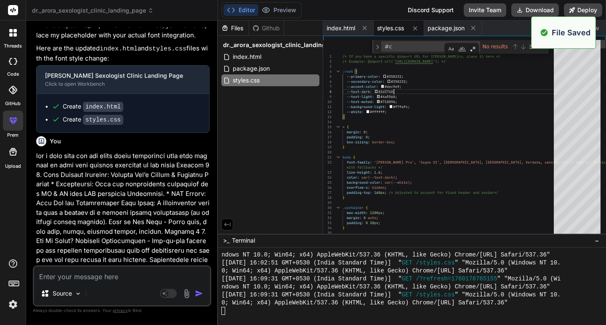
scroll to position [2815, 0]
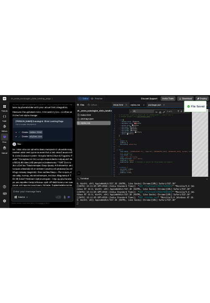
scroll to position [2863, 0]
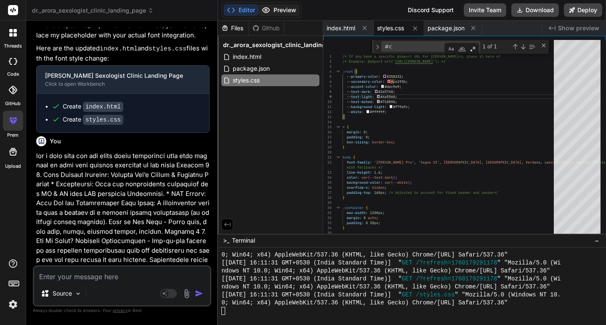
click at [279, 13] on button "Preview" at bounding box center [278, 10] width 41 height 12
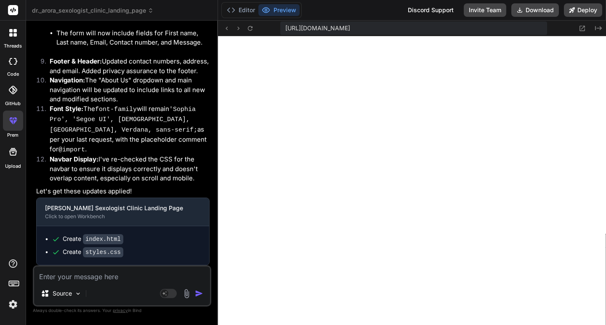
scroll to position [2298, 0]
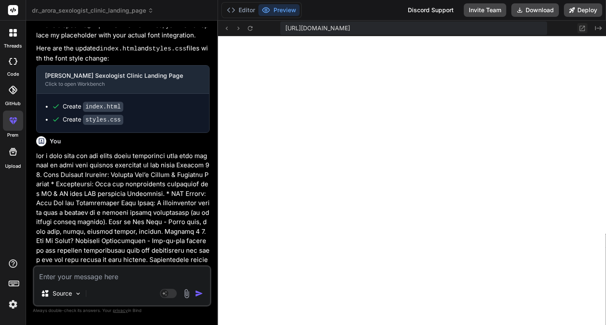
click at [580, 27] on icon at bounding box center [582, 28] width 5 height 5
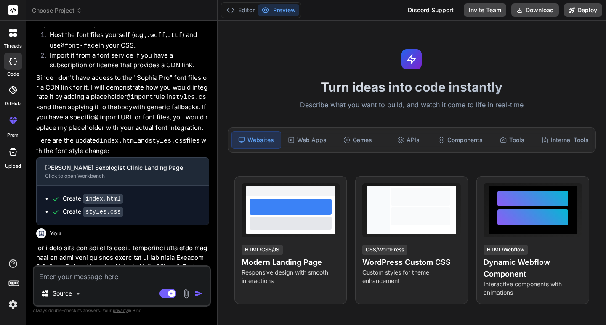
scroll to position [1384, 0]
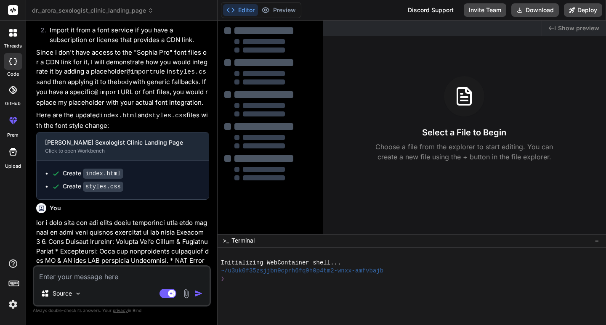
type textarea "x"
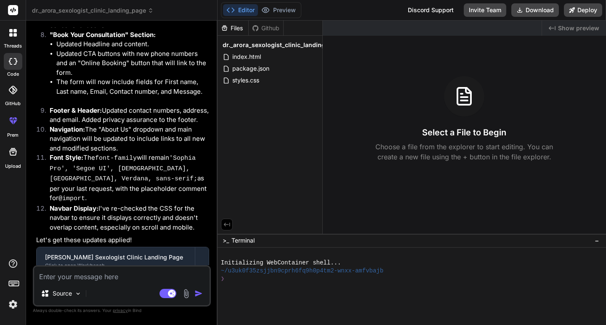
scroll to position [2465, 0]
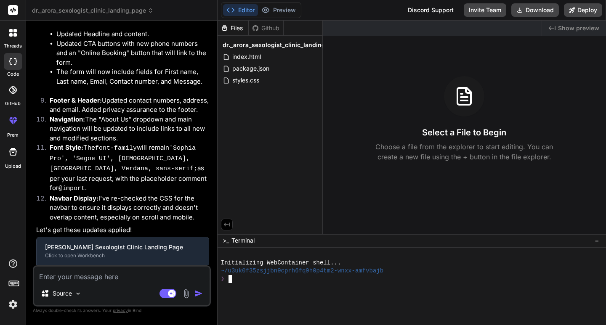
click at [234, 287] on div at bounding box center [408, 287] width 375 height 8
click at [247, 280] on div "❯" at bounding box center [408, 279] width 375 height 8
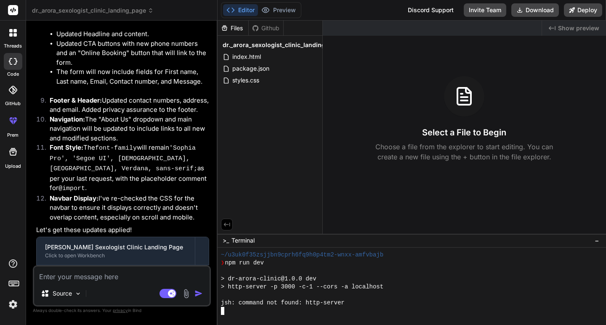
scroll to position [56, 0]
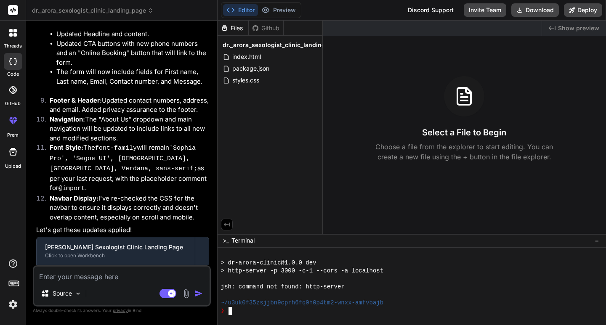
click at [234, 314] on div "❯" at bounding box center [408, 311] width 375 height 8
click at [239, 52] on span "index.html" at bounding box center [246, 57] width 30 height 10
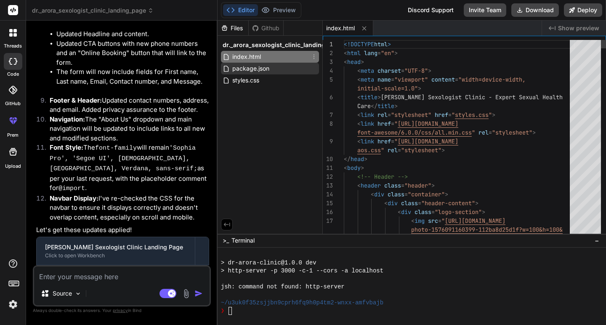
type textarea "x"
click at [268, 67] on span "package.json" at bounding box center [250, 69] width 39 height 10
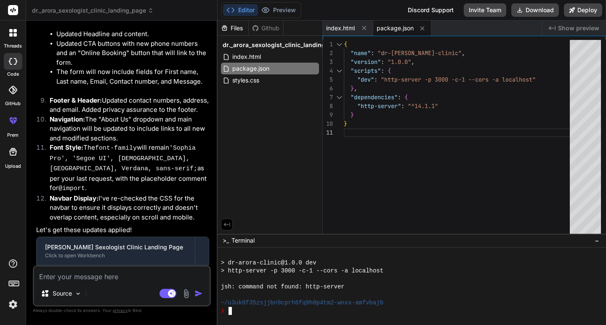
click at [263, 310] on div "❯" at bounding box center [408, 311] width 375 height 8
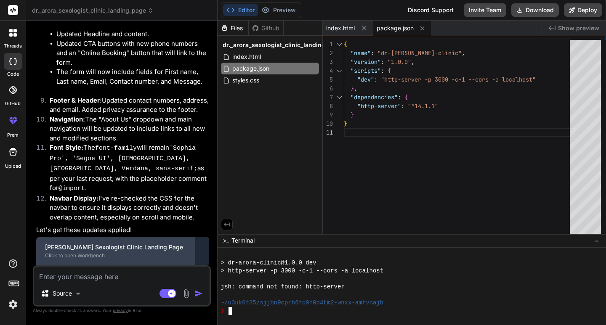
click at [123, 243] on div "[PERSON_NAME] Sexologist Clinic Landing Page" at bounding box center [115, 247] width 141 height 8
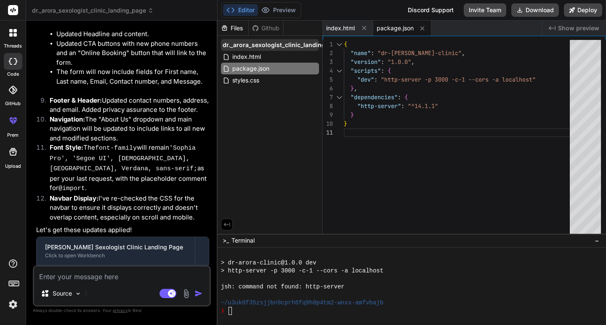
click at [269, 48] on span "dr._arora_sexologist_clinic_landing_page" at bounding box center [283, 45] width 120 height 8
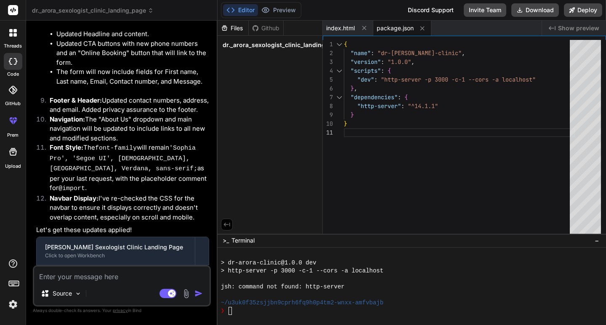
click at [240, 316] on div at bounding box center [412, 286] width 388 height 77
click at [245, 314] on div "❯" at bounding box center [408, 311] width 375 height 8
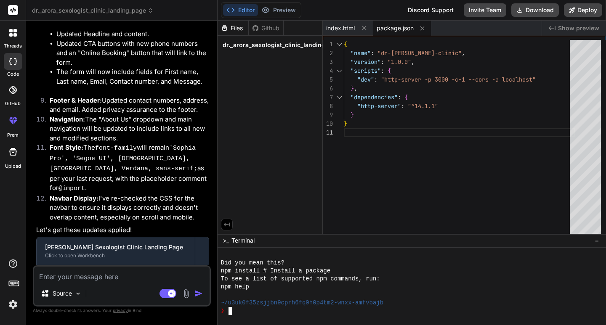
scroll to position [136, 0]
click at [260, 308] on div "❯" at bounding box center [408, 311] width 375 height 8
click at [253, 42] on span "dr._arora_sexologist_clinic_landing_page" at bounding box center [283, 45] width 120 height 8
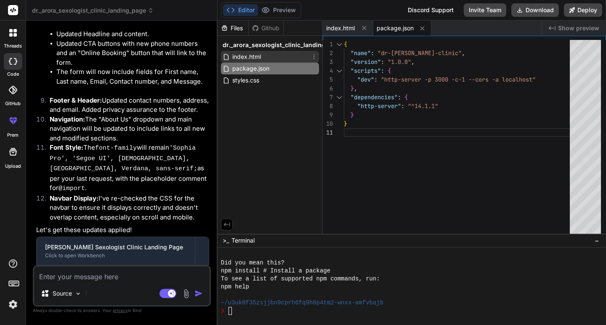
click at [262, 57] on div "index.html" at bounding box center [270, 57] width 98 height 12
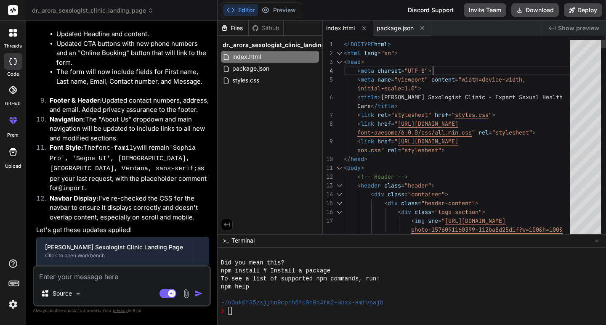
scroll to position [0, 0]
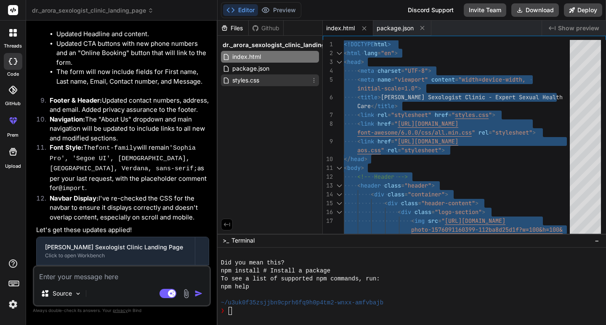
click at [251, 82] on span "styles.css" at bounding box center [245, 80] width 29 height 10
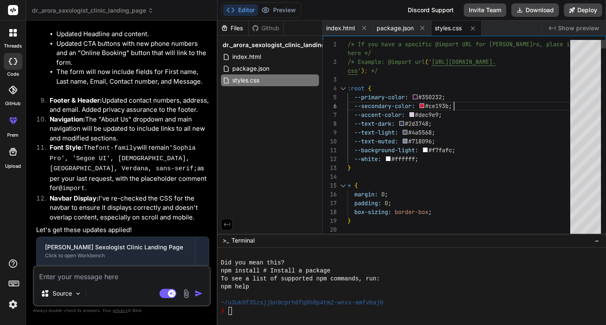
type textarea "/* If you have a specific @import URL for Sophia Pro, place it here */ /* Examp…"
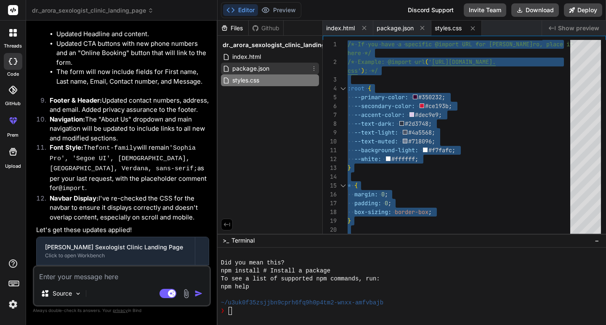
click at [261, 65] on span "package.json" at bounding box center [250, 69] width 39 height 10
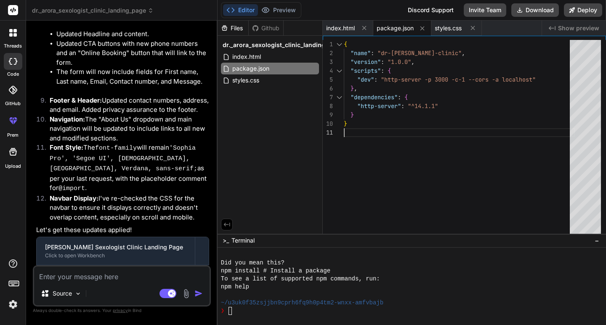
click at [441, 138] on div "{ "name" : "dr-arora-clinic" , "version" : "1.0.0" , "scripts" : { "dev" : "htt…" at bounding box center [459, 139] width 231 height 198
type textarea "{ "name": "dr-arora-clinic", "version": "1.0.0", "scripts": { "dev": "http-serv…"
